Goal: Find specific page/section: Find specific page/section

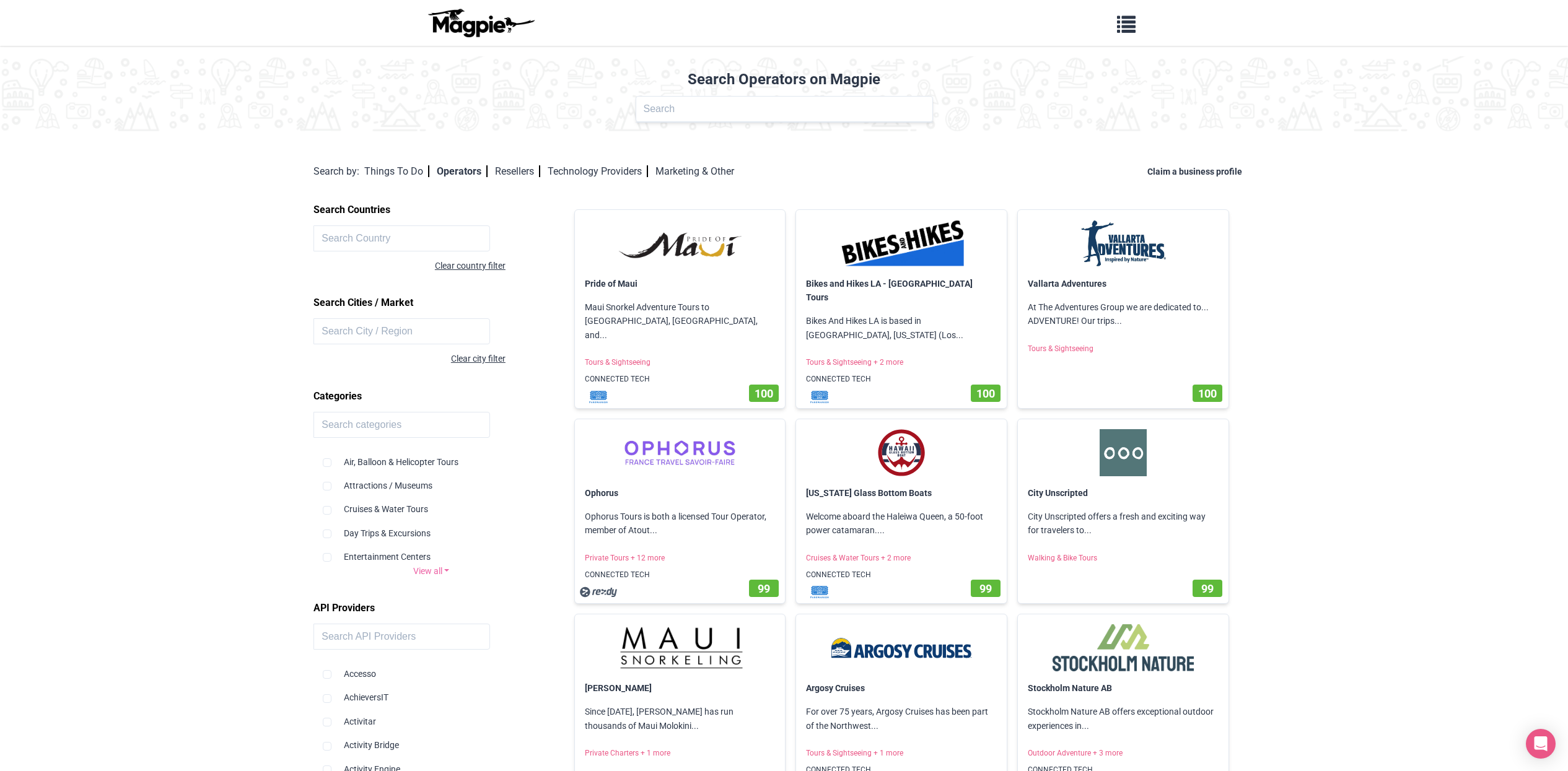
click at [688, 106] on input "text" at bounding box center [784, 109] width 297 height 26
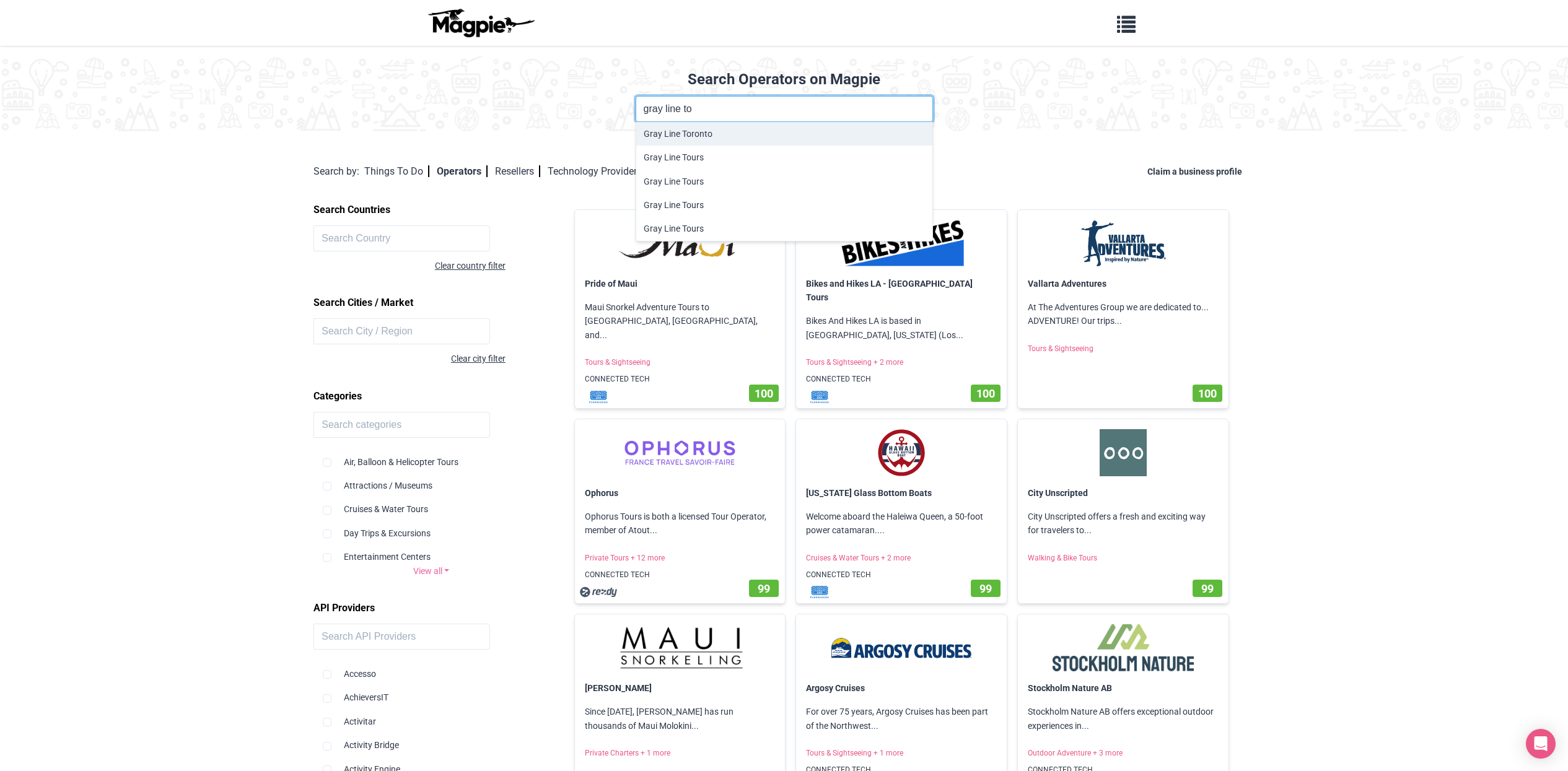
type input "Gray Line Toronto"
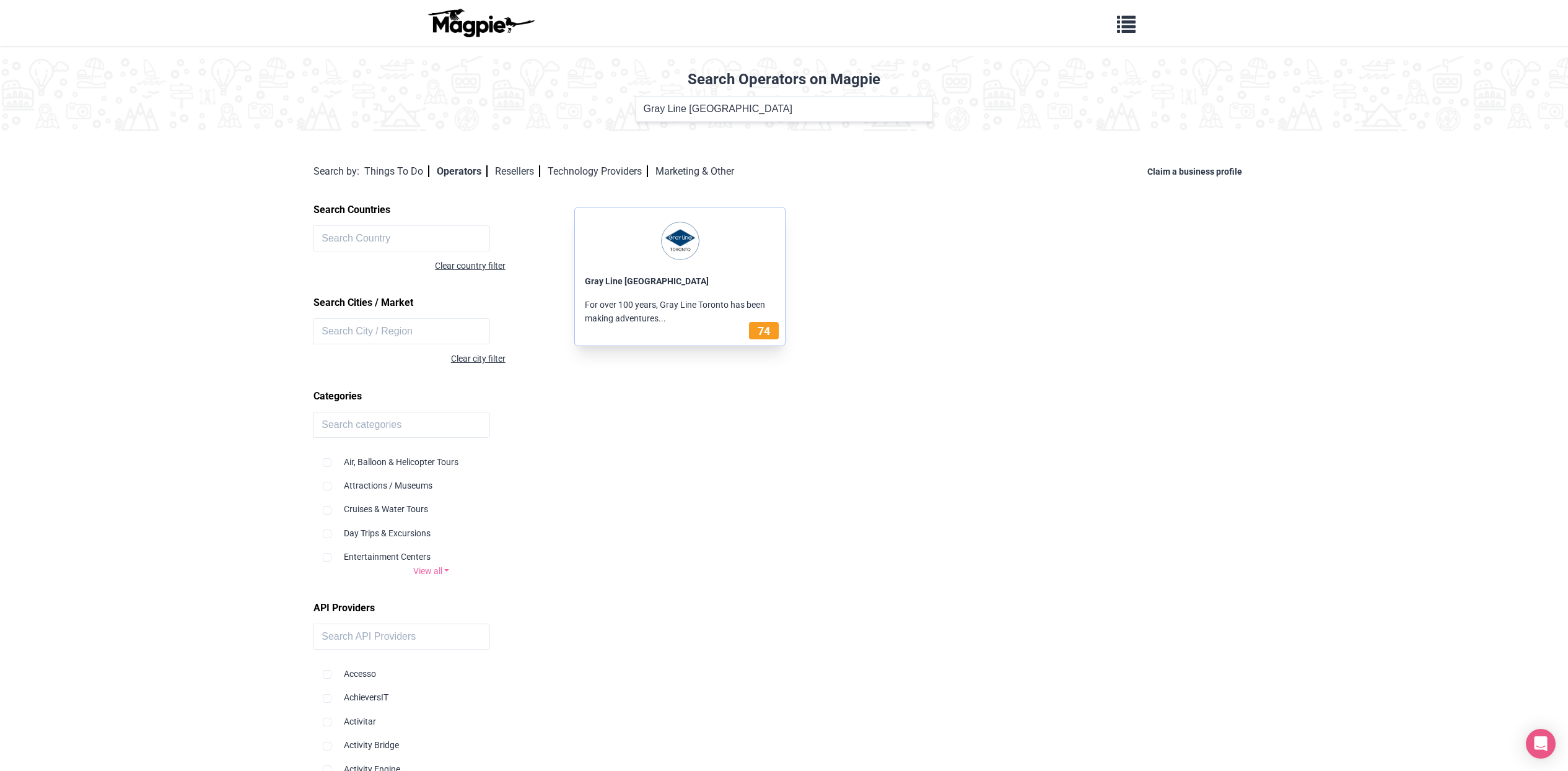
click at [669, 293] on p "For over 100 years, Gray Line Toronto has been making adventures..." at bounding box center [679, 312] width 210 height 47
click at [684, 252] on img at bounding box center [679, 241] width 191 height 47
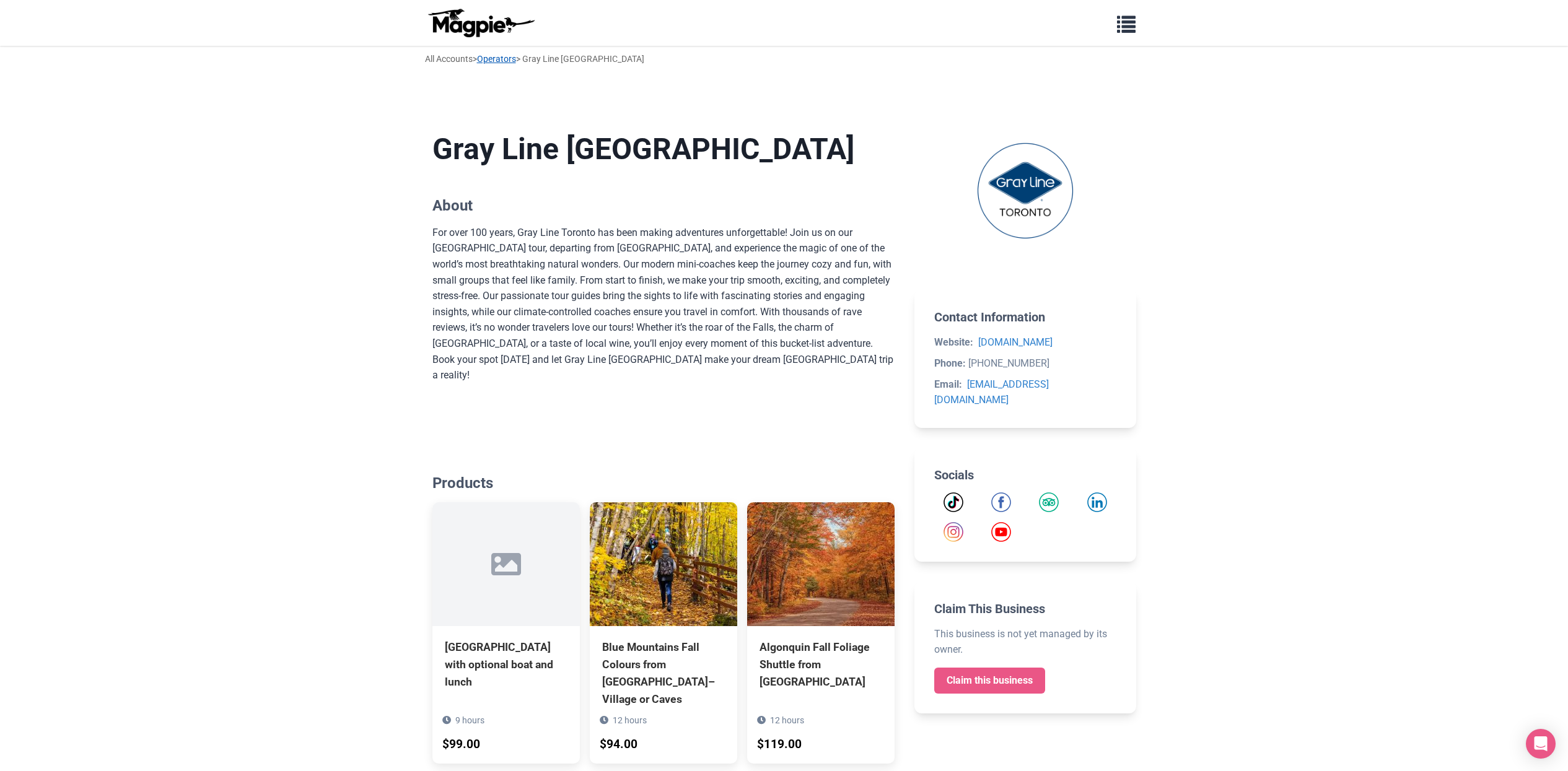
click at [516, 61] on link "Operators" at bounding box center [497, 59] width 39 height 10
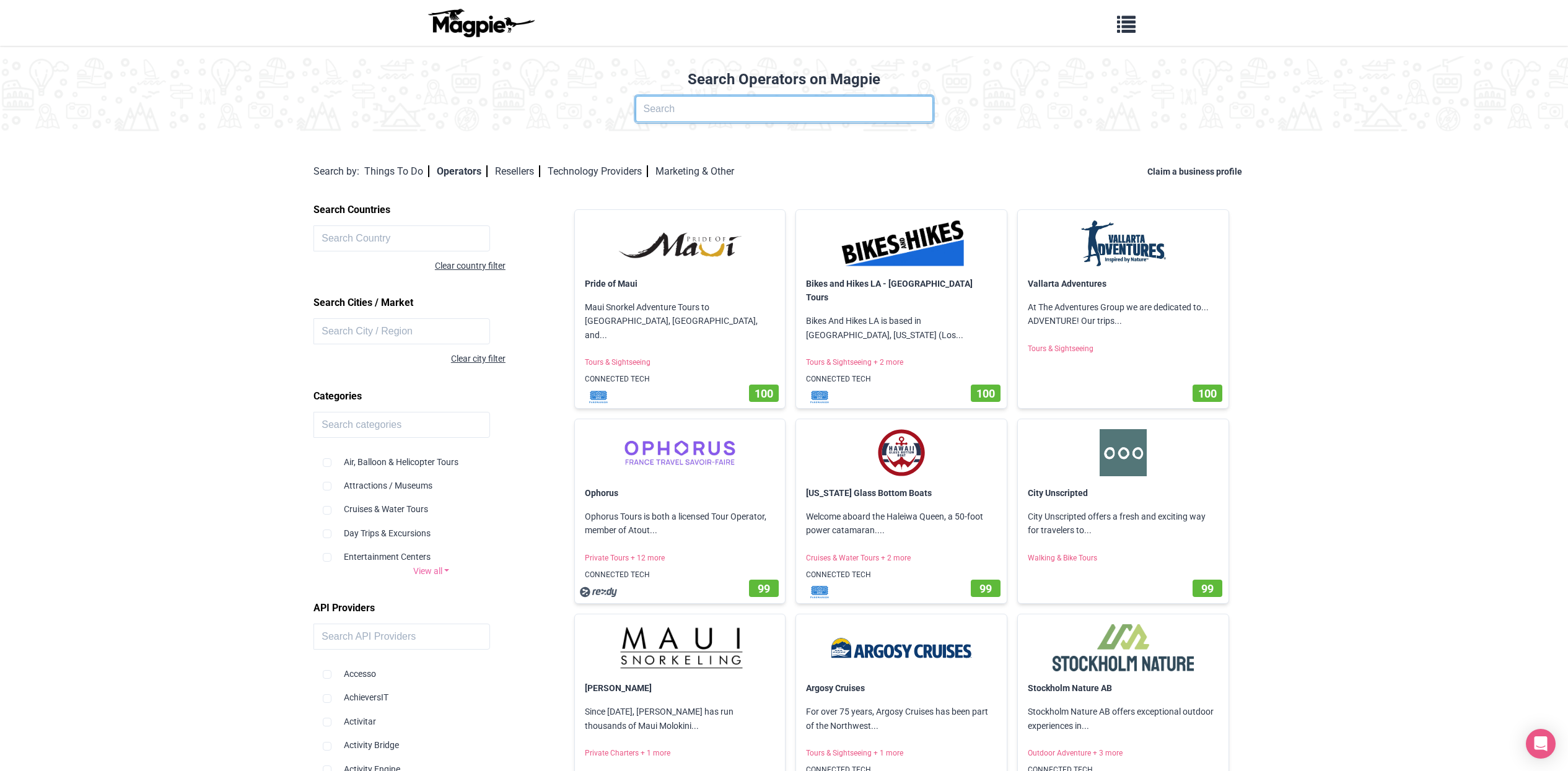
click at [775, 104] on input "text" at bounding box center [784, 109] width 297 height 26
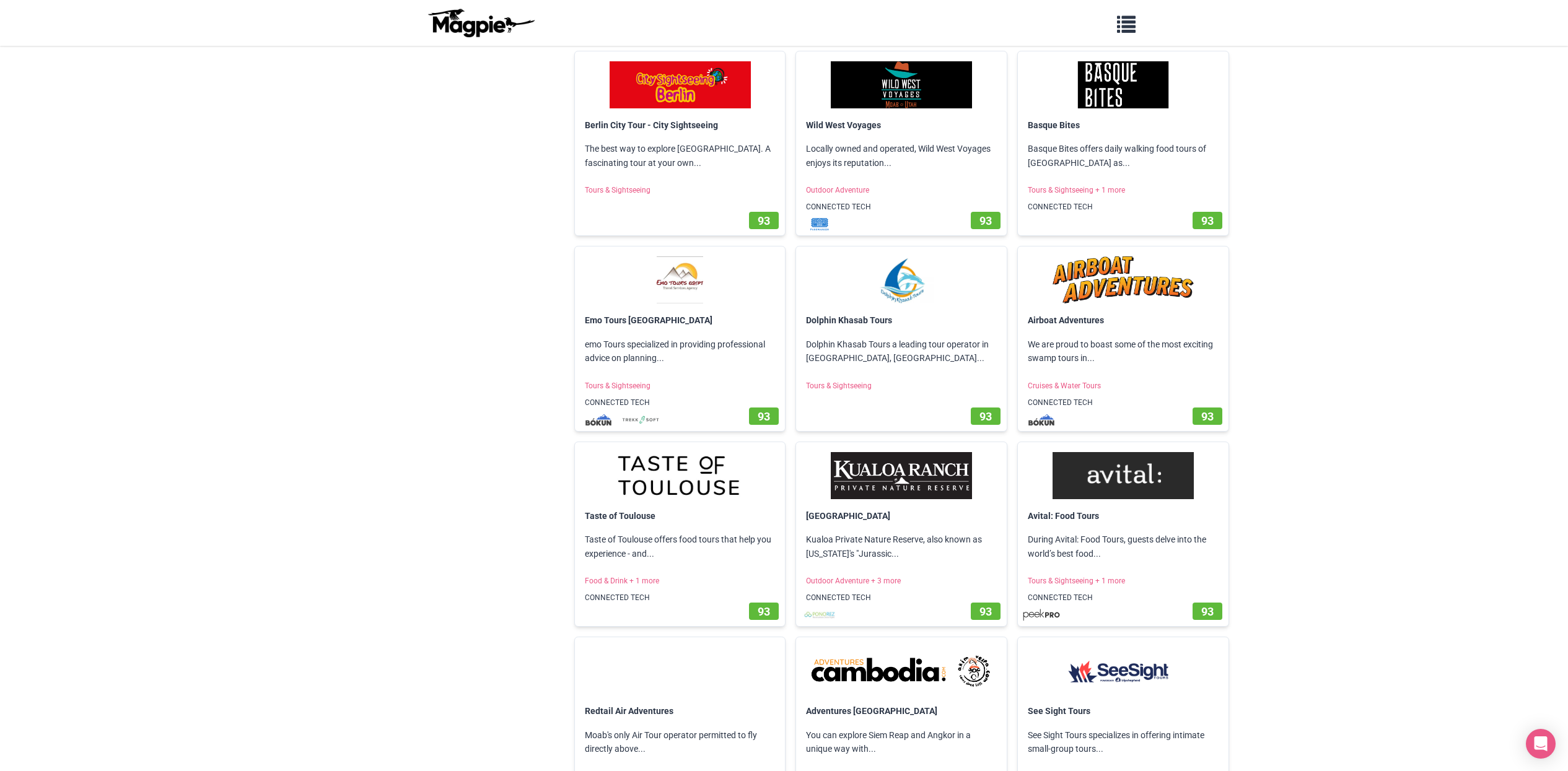
scroll to position [4595, 0]
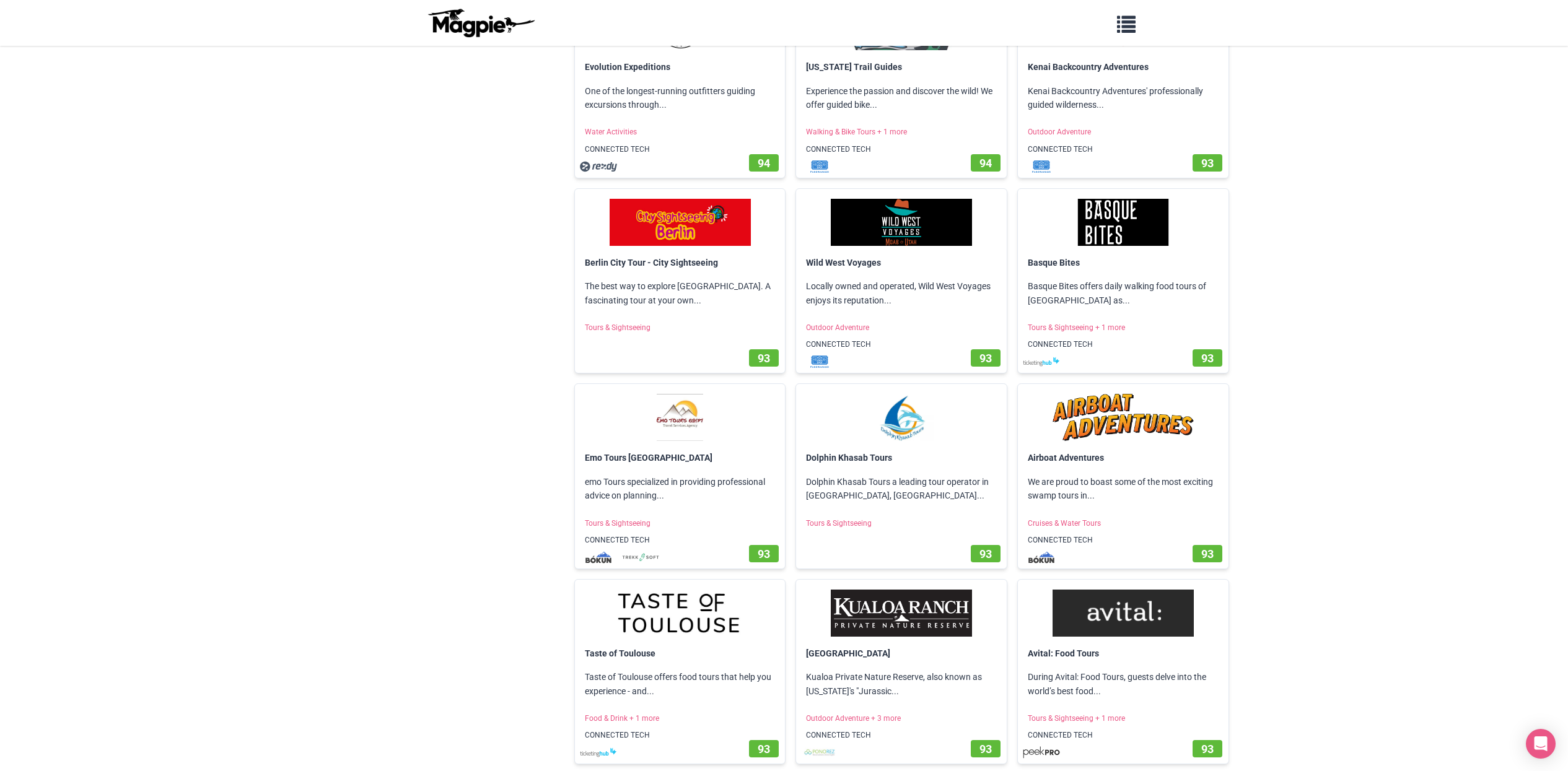
scroll to position [4446, 0]
